Goal: Information Seeking & Learning: Compare options

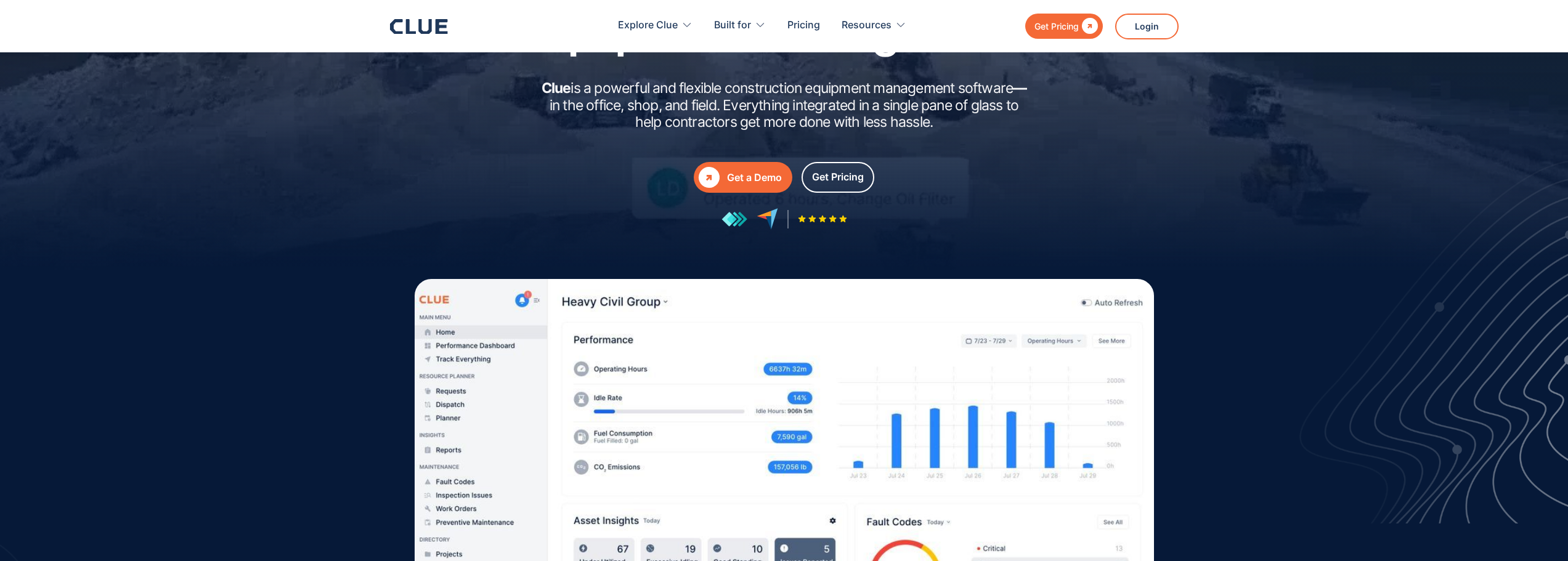
scroll to position [308, 0]
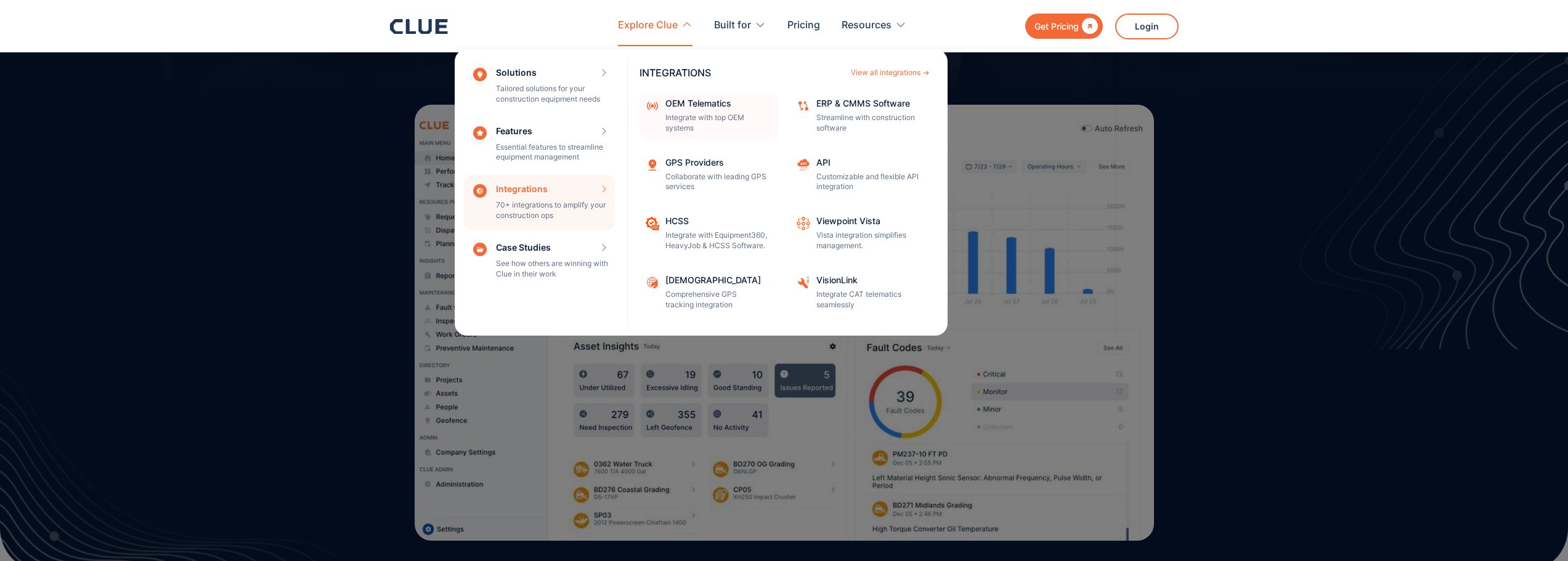
click at [696, 130] on p "Integrate with top OEM systems" at bounding box center [718, 124] width 104 height 21
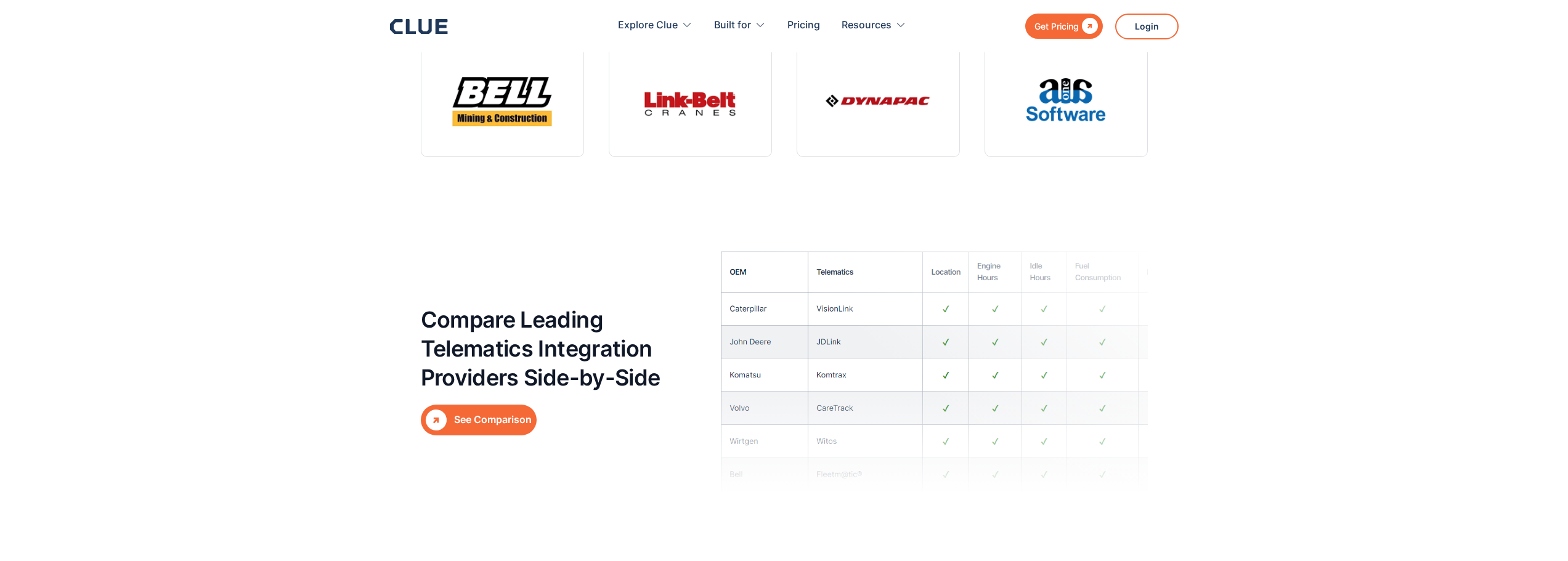
scroll to position [4003, 0]
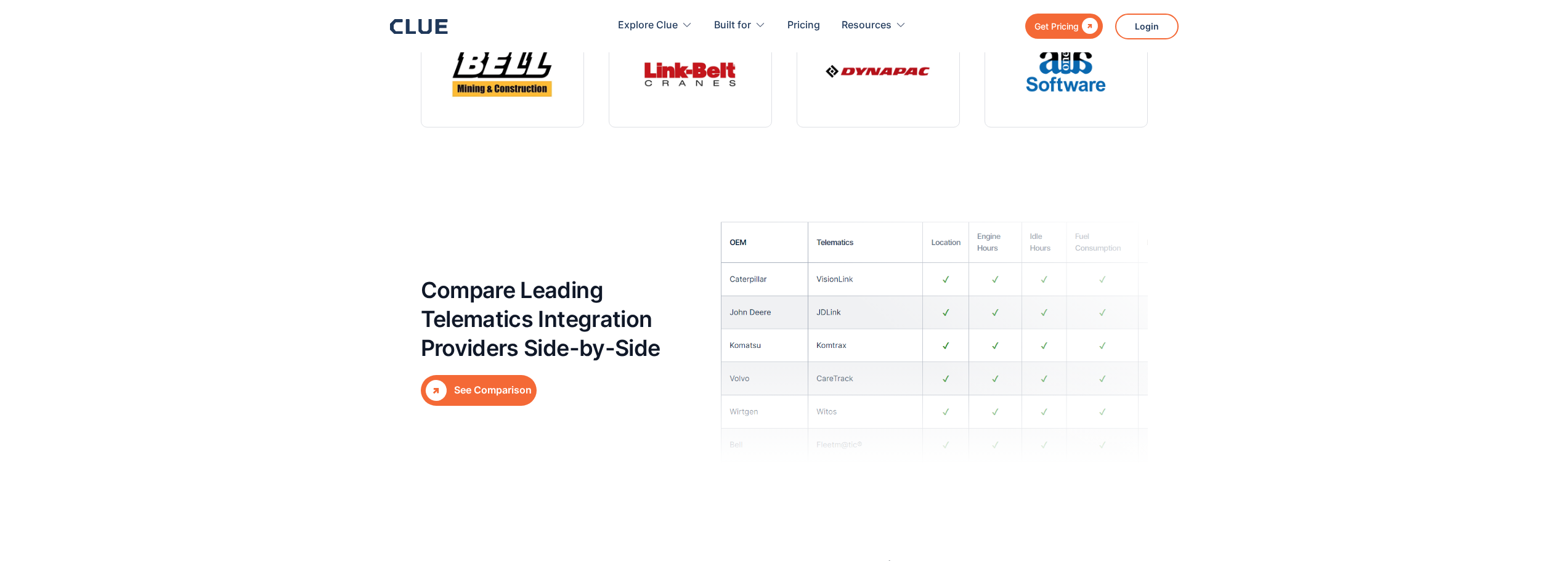
click at [522, 398] on link " See Comparison" at bounding box center [479, 390] width 116 height 30
